Goal: Information Seeking & Learning: Understand process/instructions

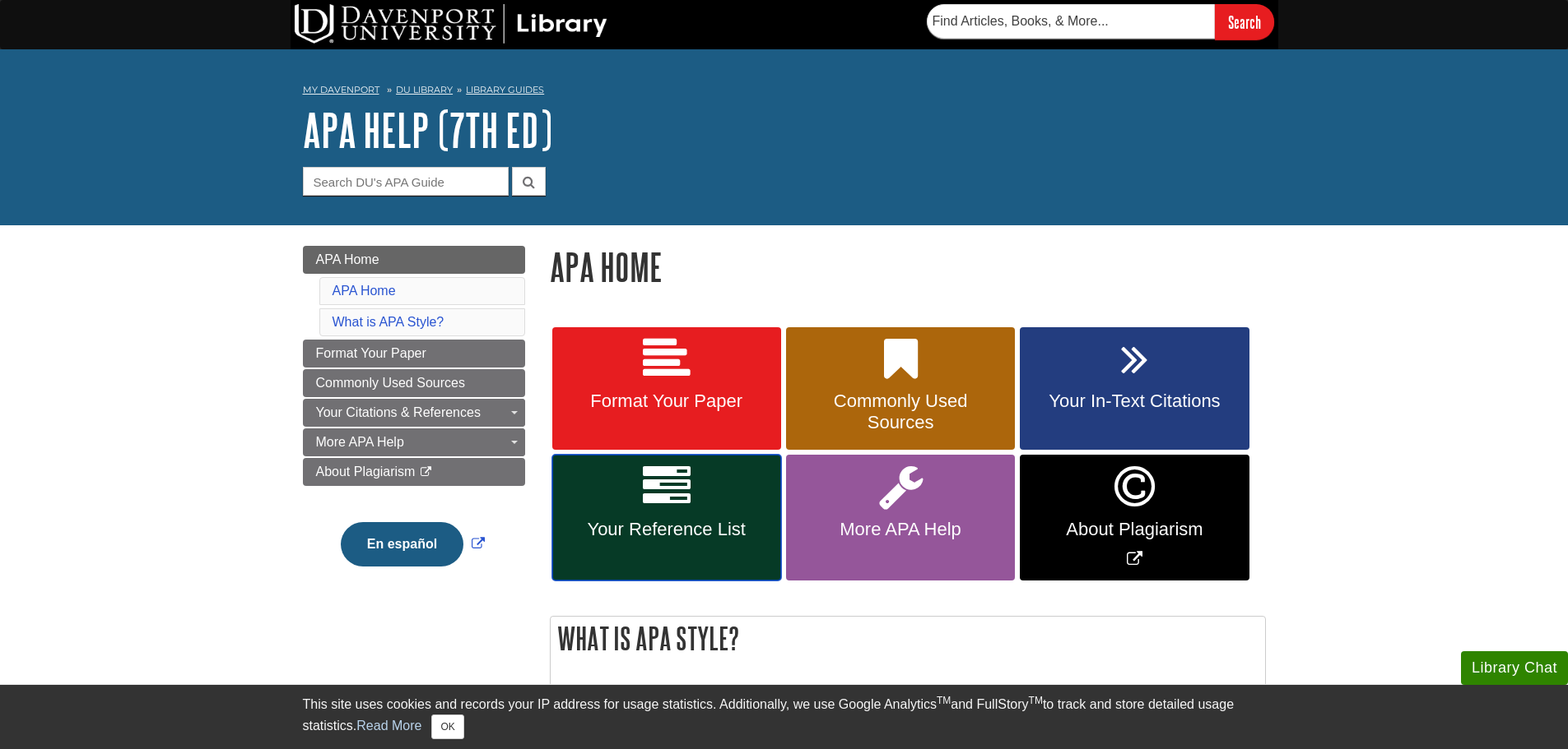
click at [664, 487] on icon at bounding box center [666, 487] width 48 height 48
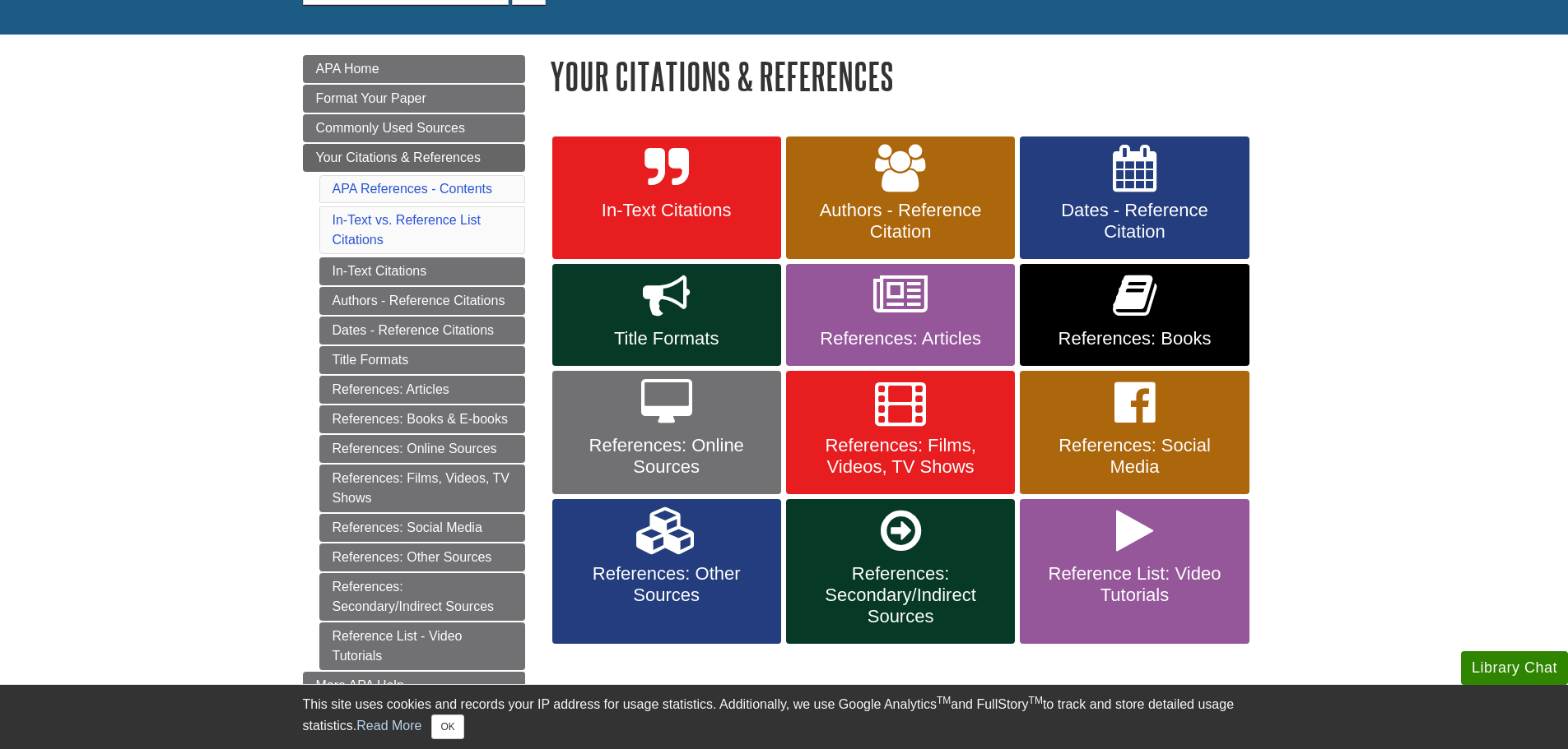
scroll to position [247, 0]
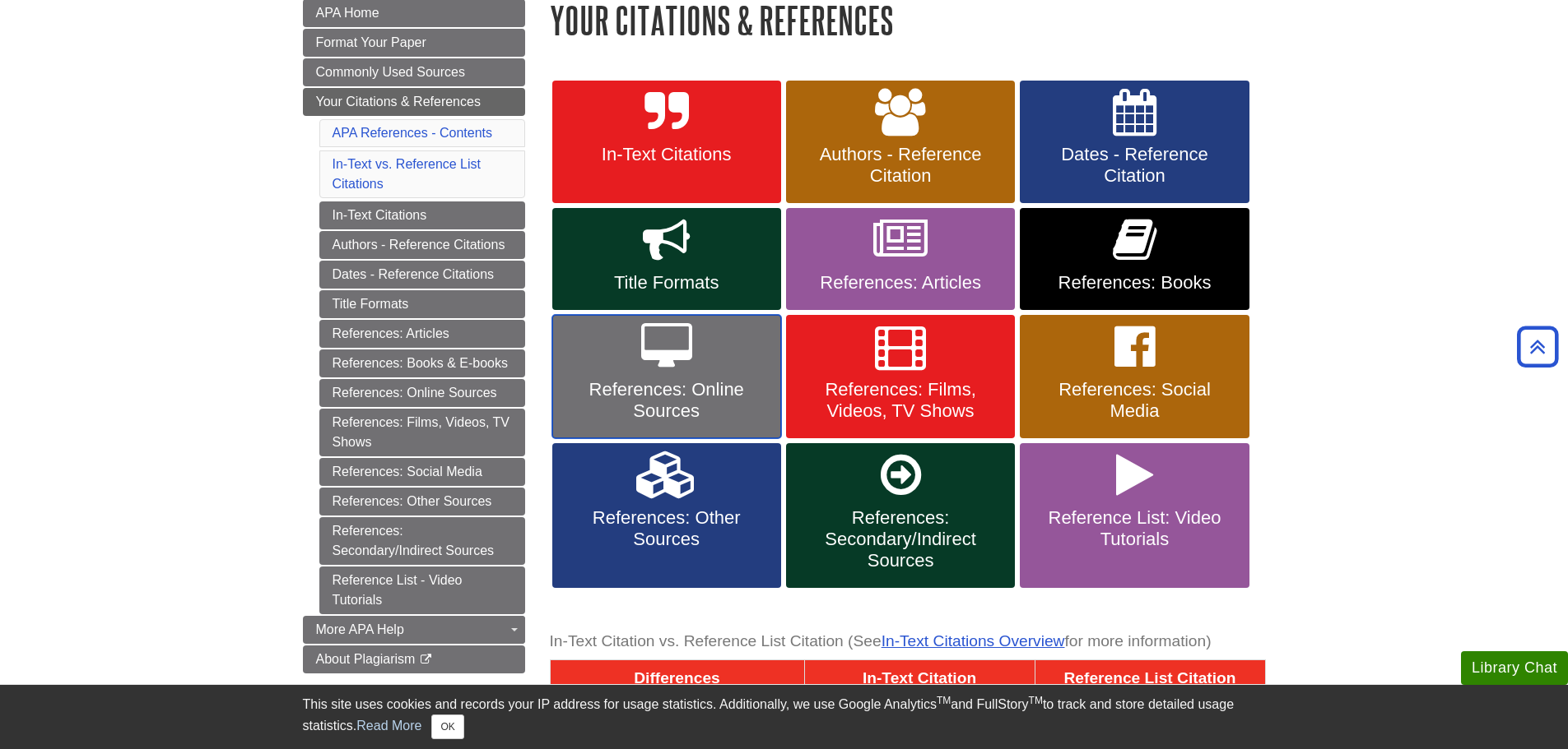
click at [662, 396] on span "References: Online Sources" at bounding box center [666, 401] width 204 height 43
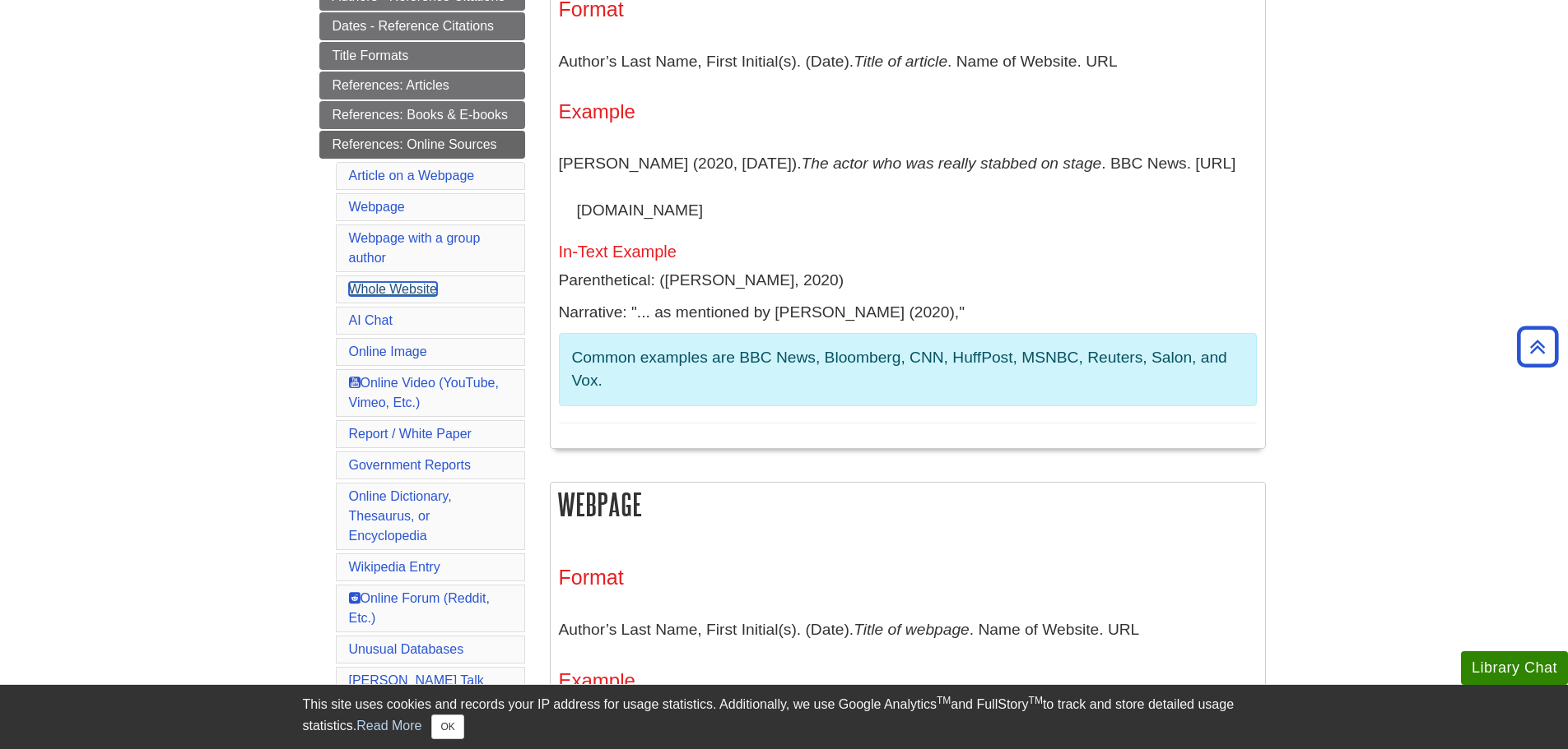
click at [409, 287] on link "Whole Website" at bounding box center [393, 289] width 88 height 14
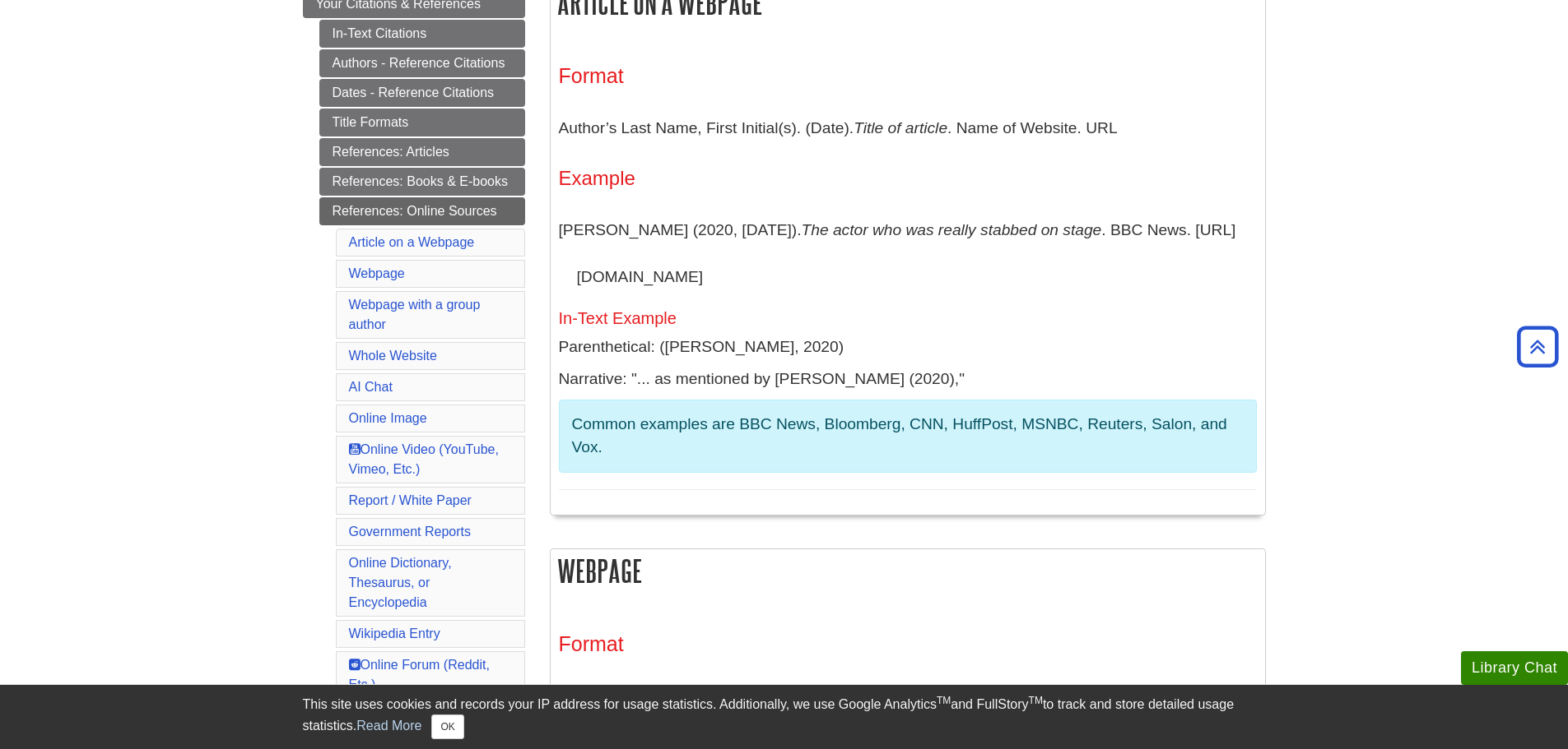
scroll to position [316, 0]
